Goal: Information Seeking & Learning: Understand process/instructions

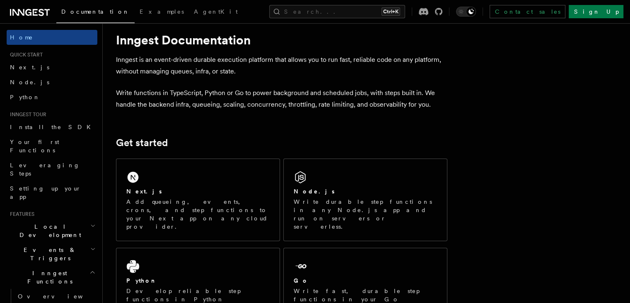
scroll to position [13, 0]
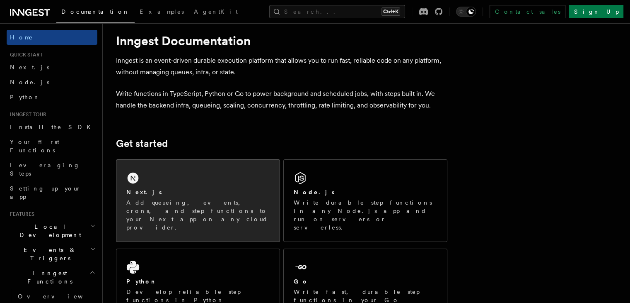
click at [205, 192] on div "Next.js" at bounding box center [197, 192] width 143 height 9
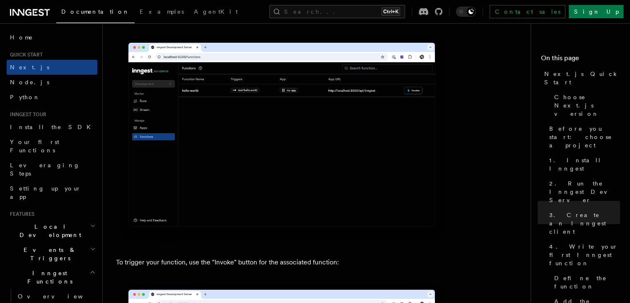
scroll to position [2022, 0]
